Goal: Task Accomplishment & Management: Manage account settings

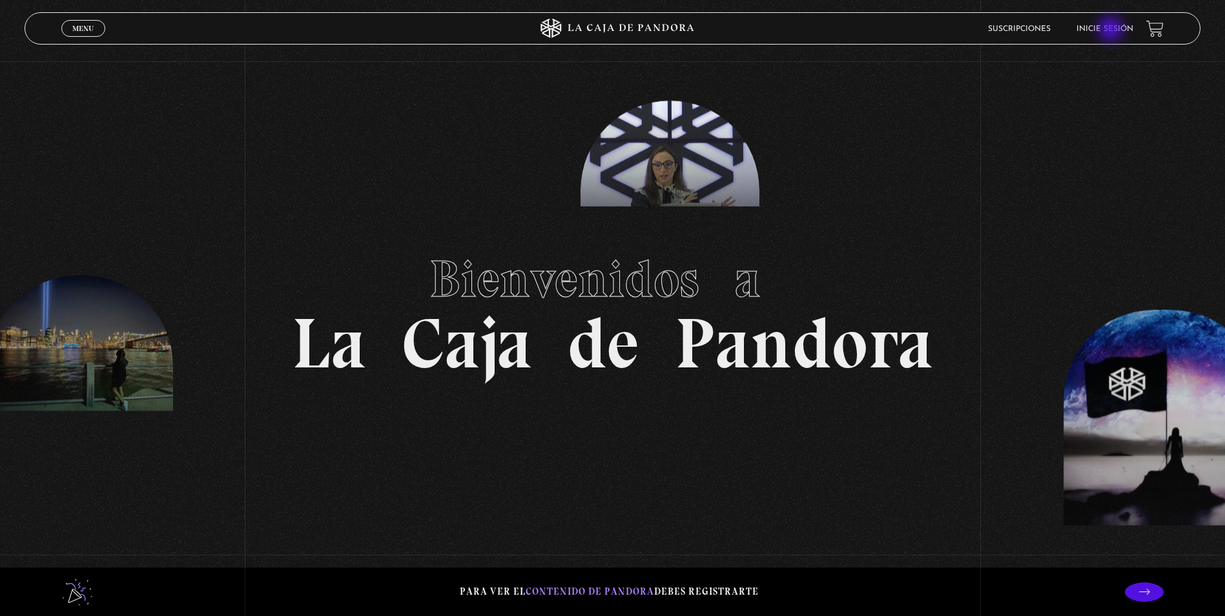
click at [1112, 30] on link "Inicie sesión" at bounding box center [1104, 29] width 57 height 8
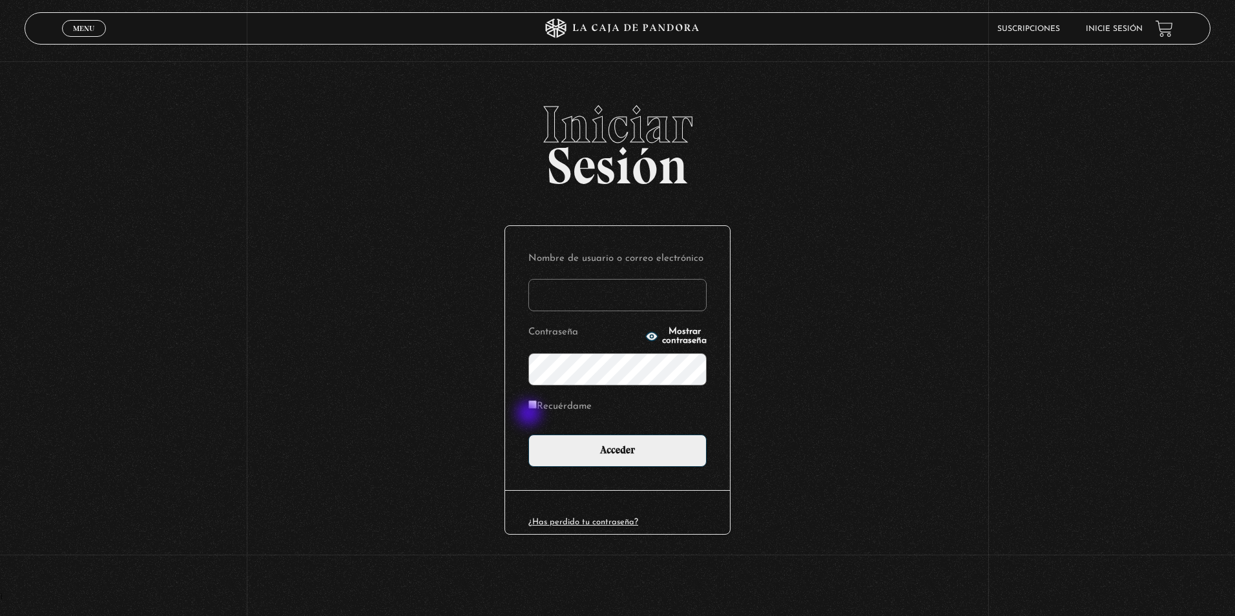
type input "[EMAIL_ADDRESS][DOMAIN_NAME]"
click at [530, 409] on label "Recuérdame" at bounding box center [559, 407] width 63 height 20
click at [530, 409] on input "Recuérdame" at bounding box center [532, 404] width 8 height 8
checkbox input "true"
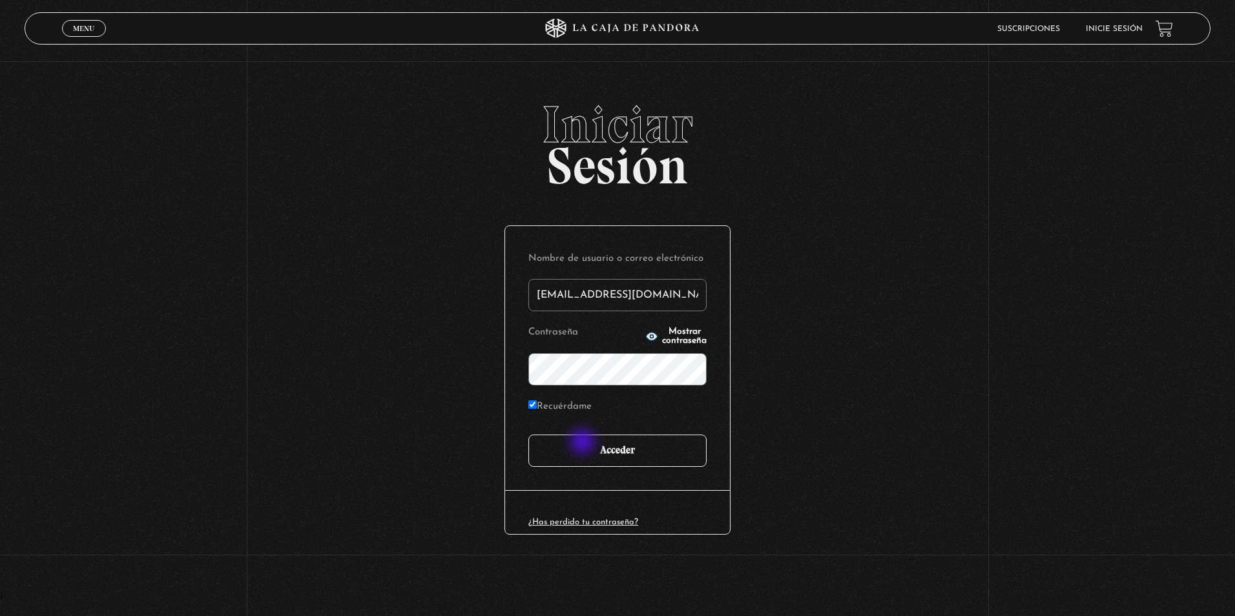
click at [584, 443] on input "Acceder" at bounding box center [617, 451] width 178 height 32
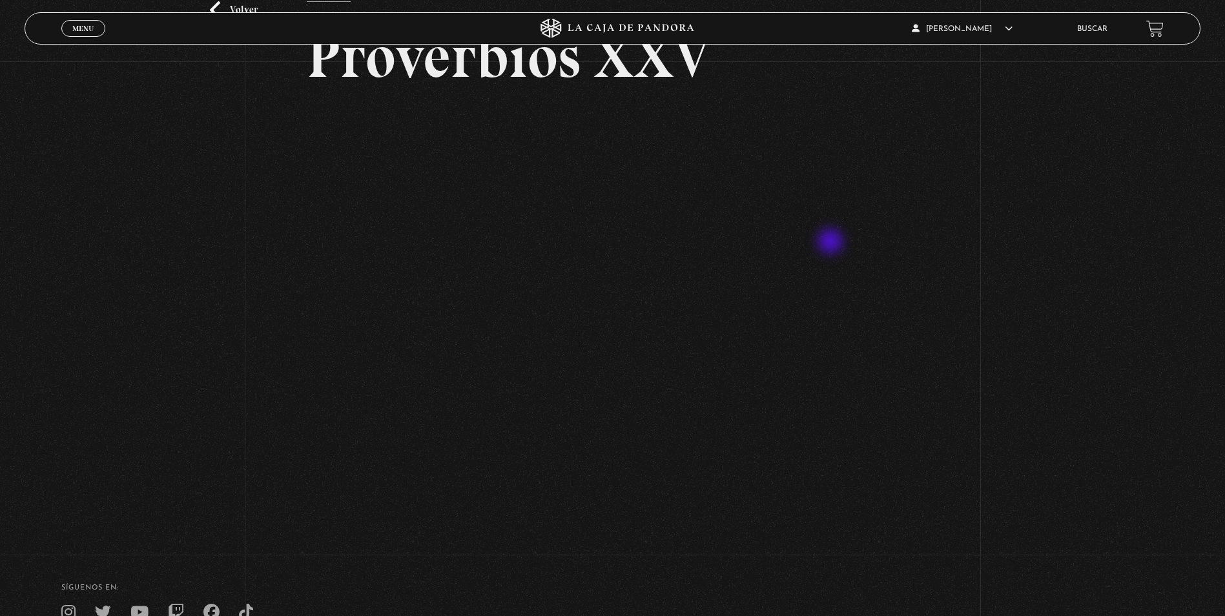
scroll to position [129, 0]
